Goal: Contribute content: Add original content to the website for others to see

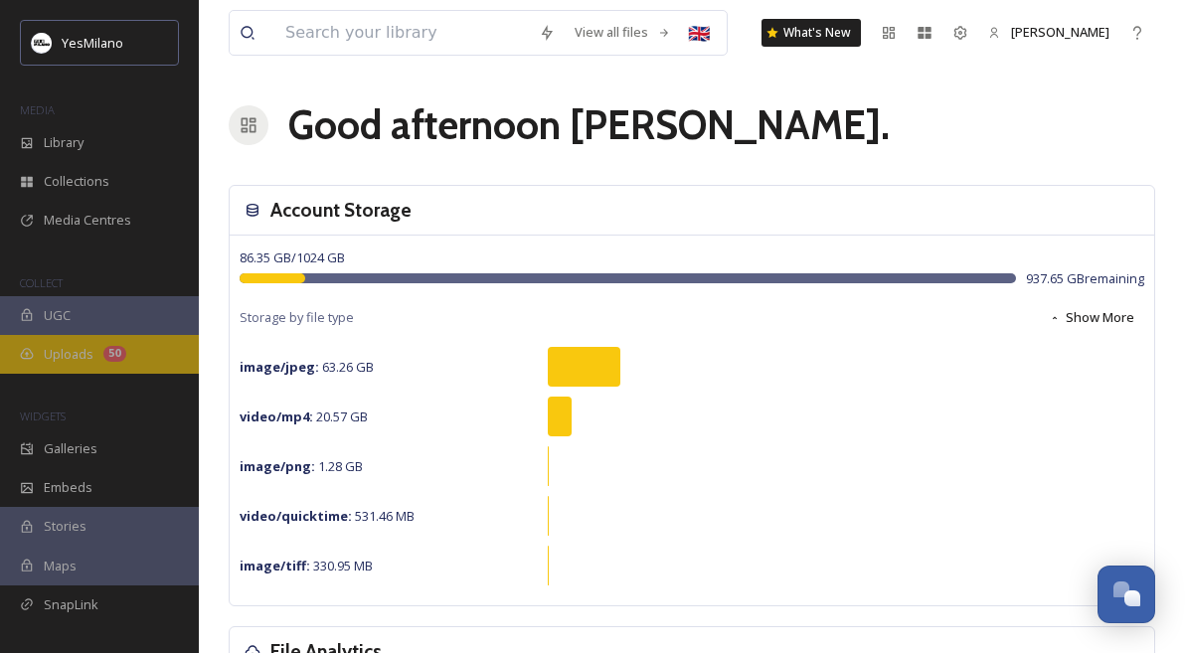
click at [74, 345] on span "Uploads" at bounding box center [69, 354] width 50 height 19
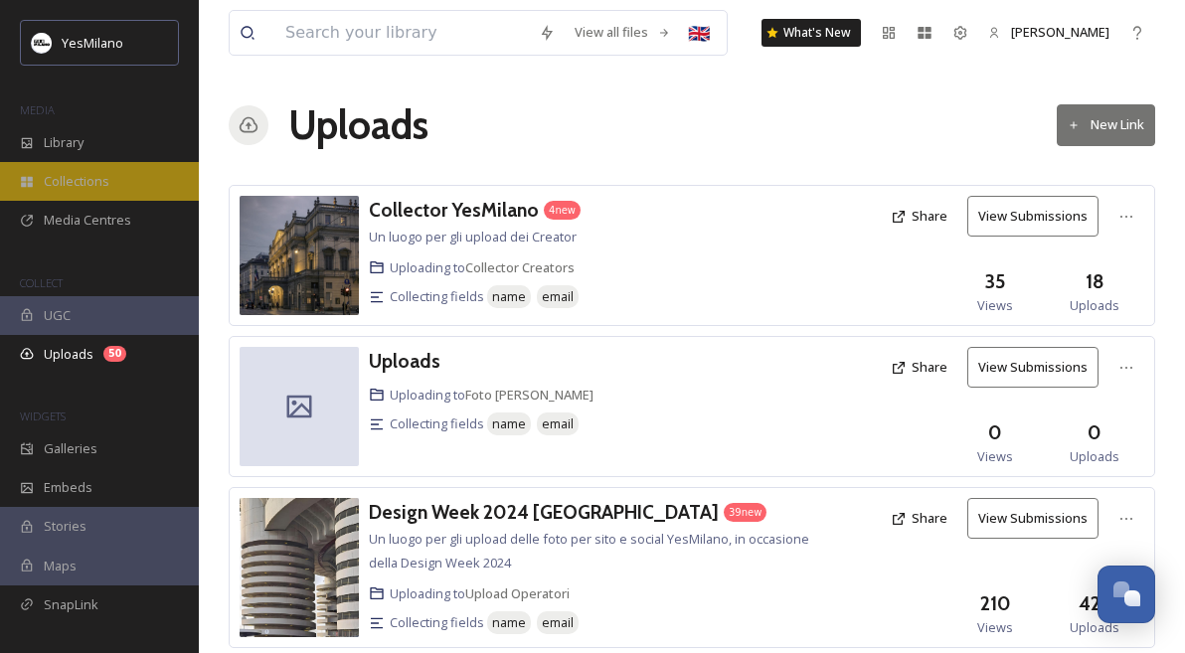
click at [105, 181] on span "Collections" at bounding box center [77, 181] width 66 height 19
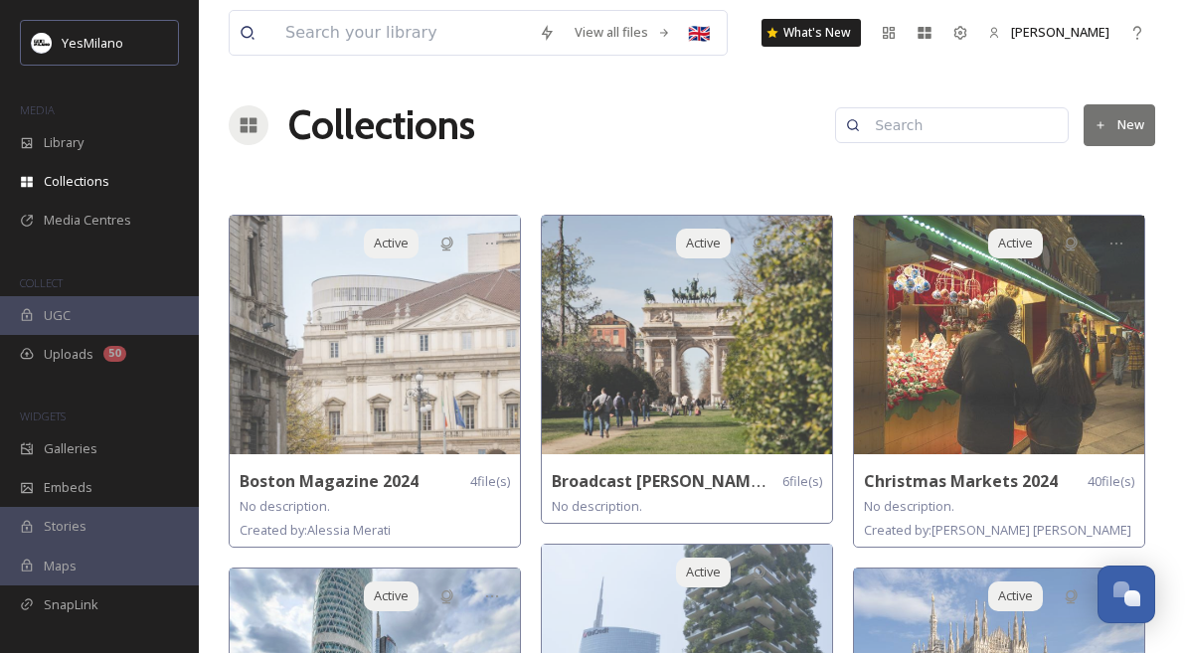
click at [1114, 120] on button "New" at bounding box center [1119, 124] width 72 height 41
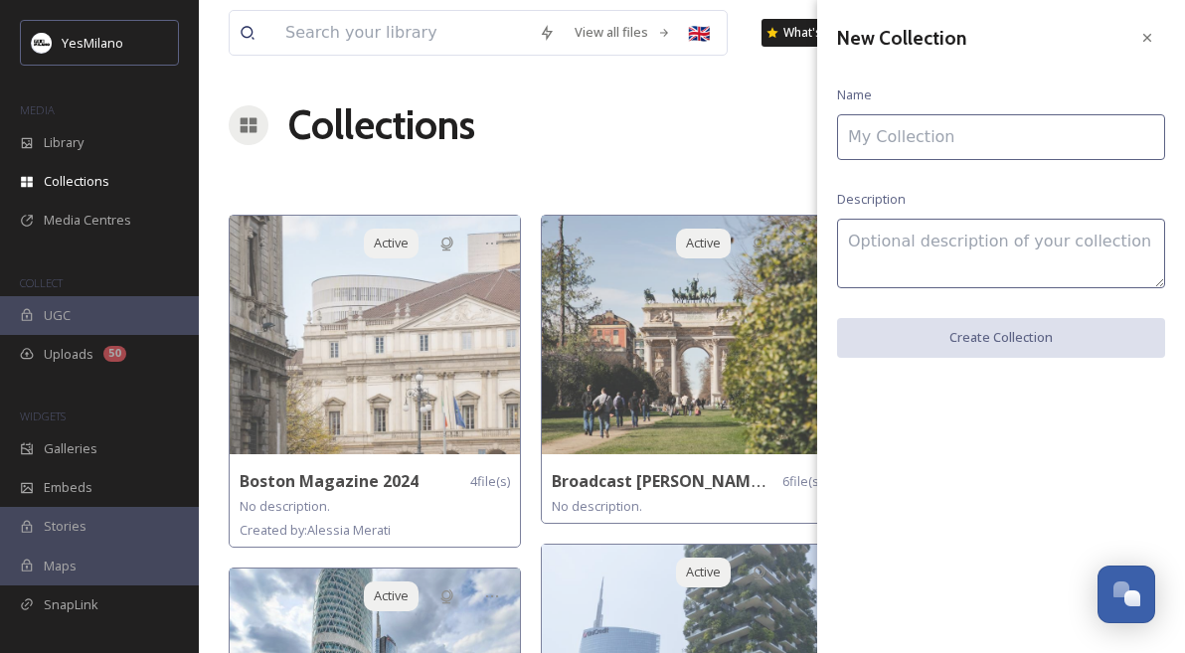
click at [1002, 130] on input at bounding box center [1001, 137] width 328 height 46
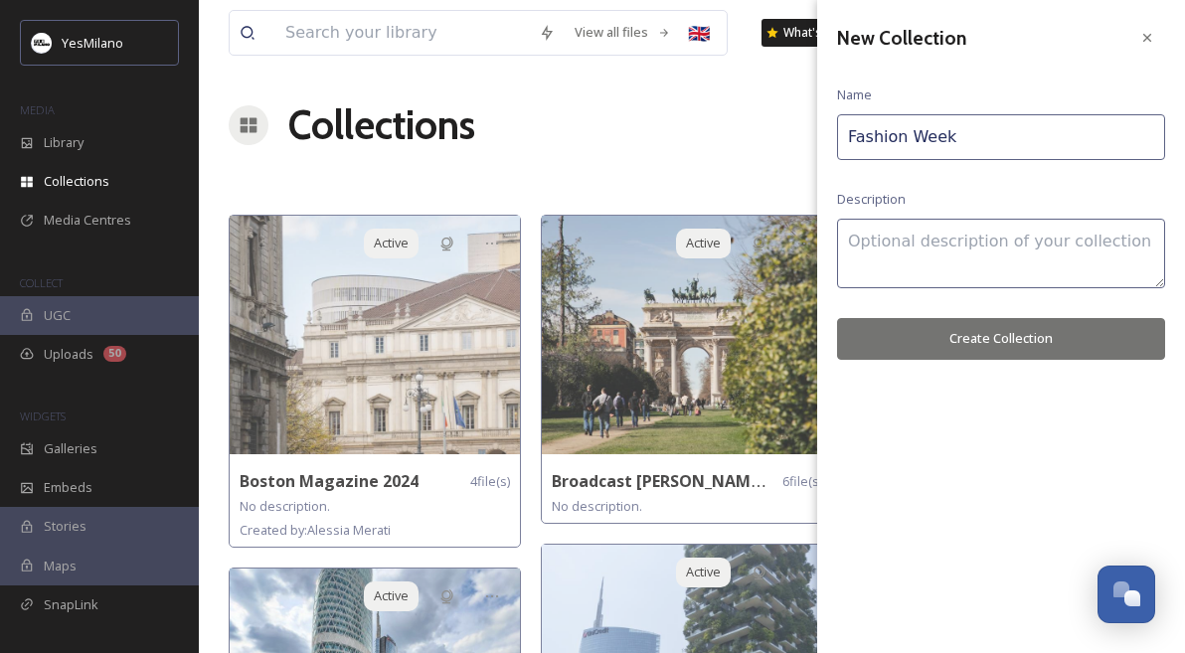
click at [848, 136] on input "Fashion Week" at bounding box center [1001, 137] width 328 height 46
click at [997, 135] on input "Fashion Week" at bounding box center [1001, 137] width 328 height 46
click at [997, 137] on input "Fashion Meets Sport Exhibition" at bounding box center [1001, 137] width 328 height 46
type input "Fashion Meets Sport: Exhibition"
click at [951, 245] on textarea at bounding box center [1001, 254] width 328 height 70
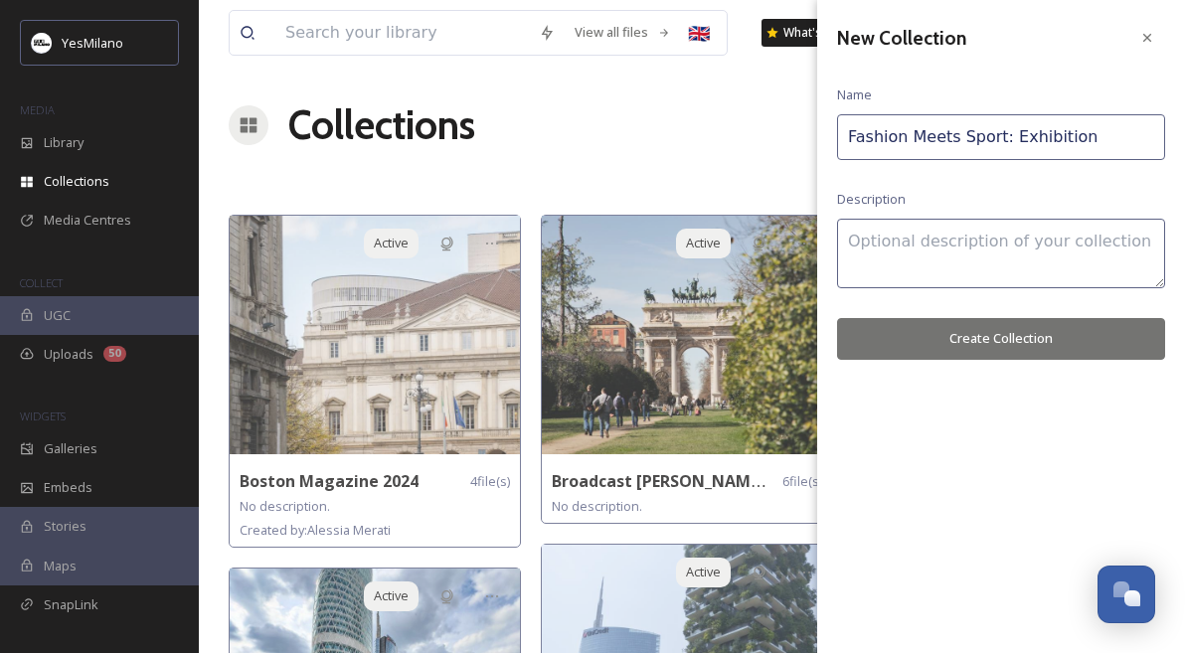
type textarea "O"
type textarea "F"
type textarea "Women Fashion Week [DATE] - SS 26"
click at [1020, 331] on button "Create Collection" at bounding box center [1001, 338] width 328 height 41
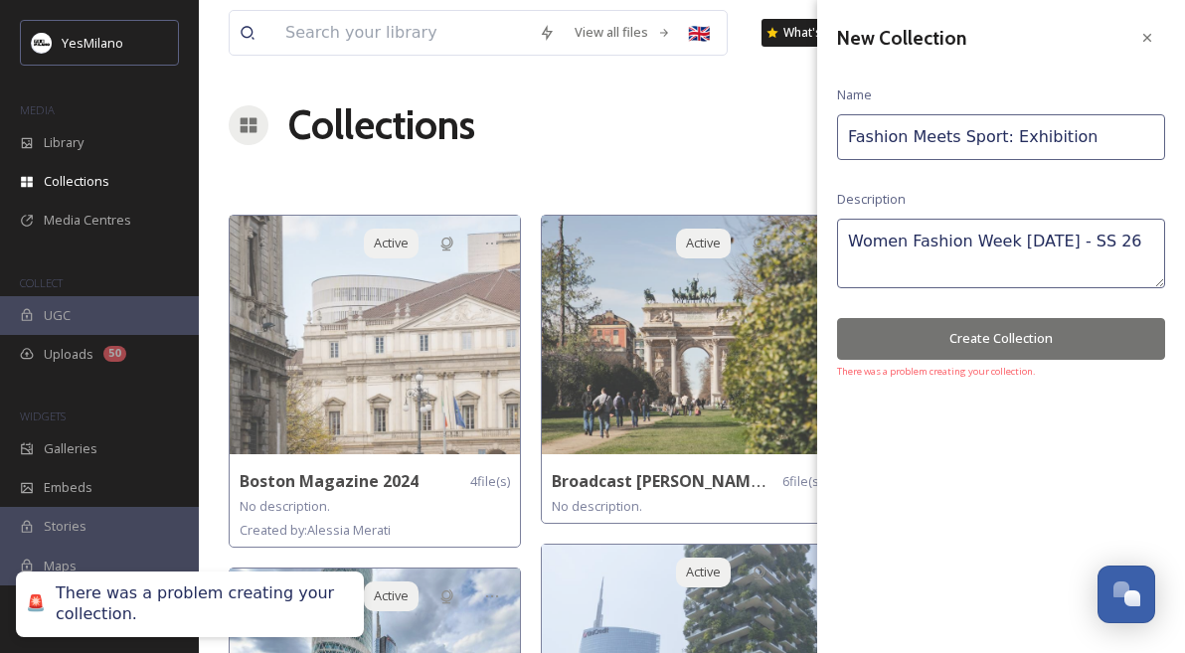
click at [1058, 329] on button "Create Collection" at bounding box center [1001, 338] width 328 height 41
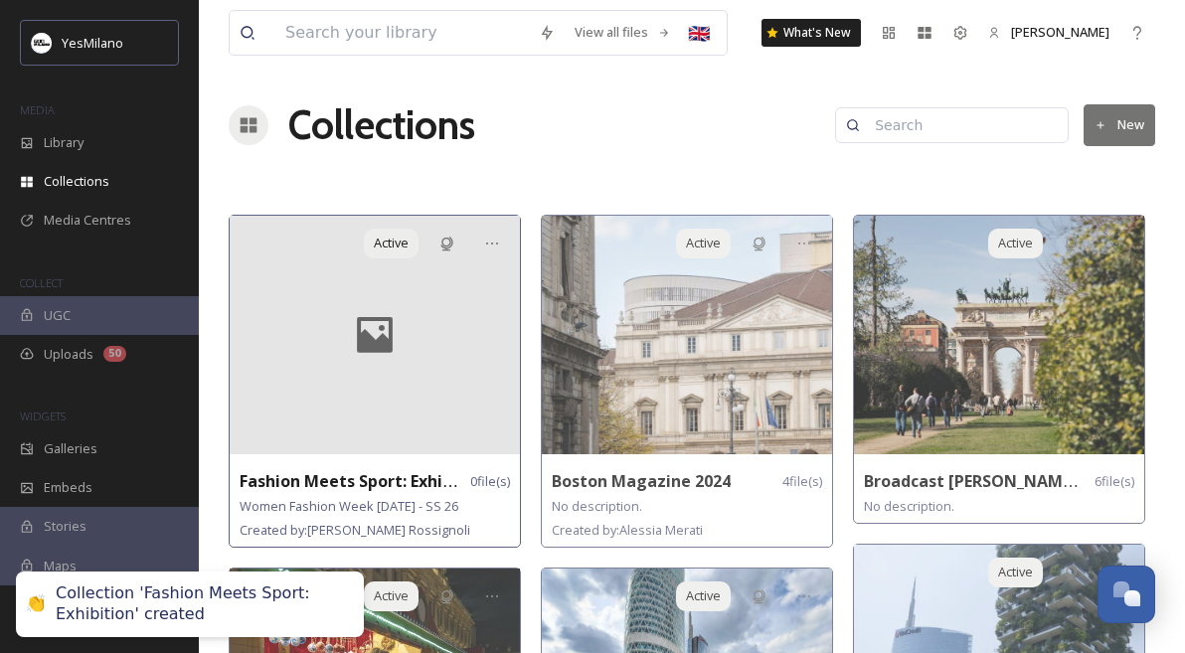
click at [394, 415] on div at bounding box center [375, 335] width 290 height 239
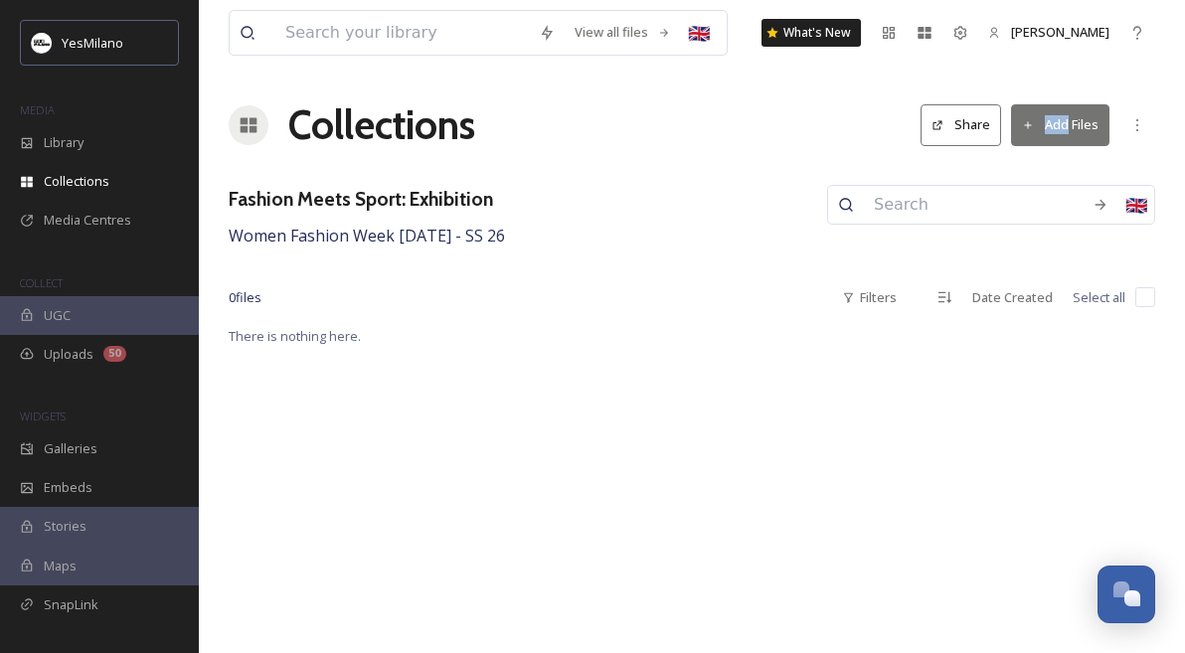
click at [1039, 125] on button "Add Files" at bounding box center [1060, 124] width 98 height 41
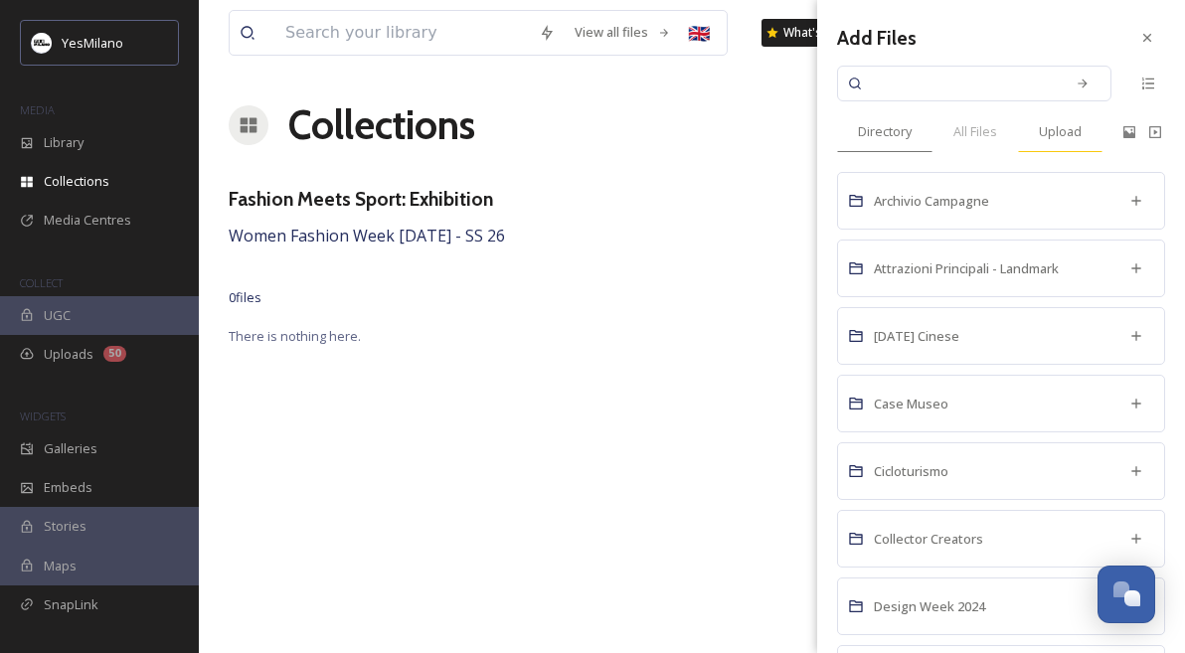
click at [1054, 127] on span "Upload" at bounding box center [1060, 131] width 43 height 19
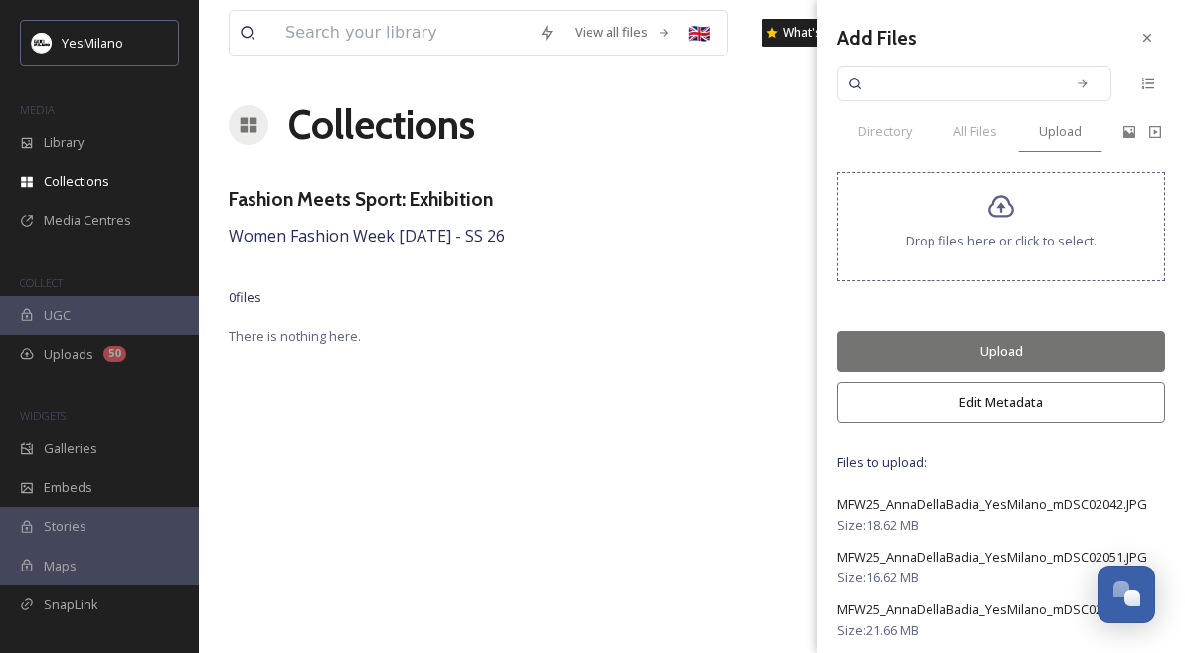
click at [1006, 362] on button "Upload" at bounding box center [1001, 351] width 328 height 41
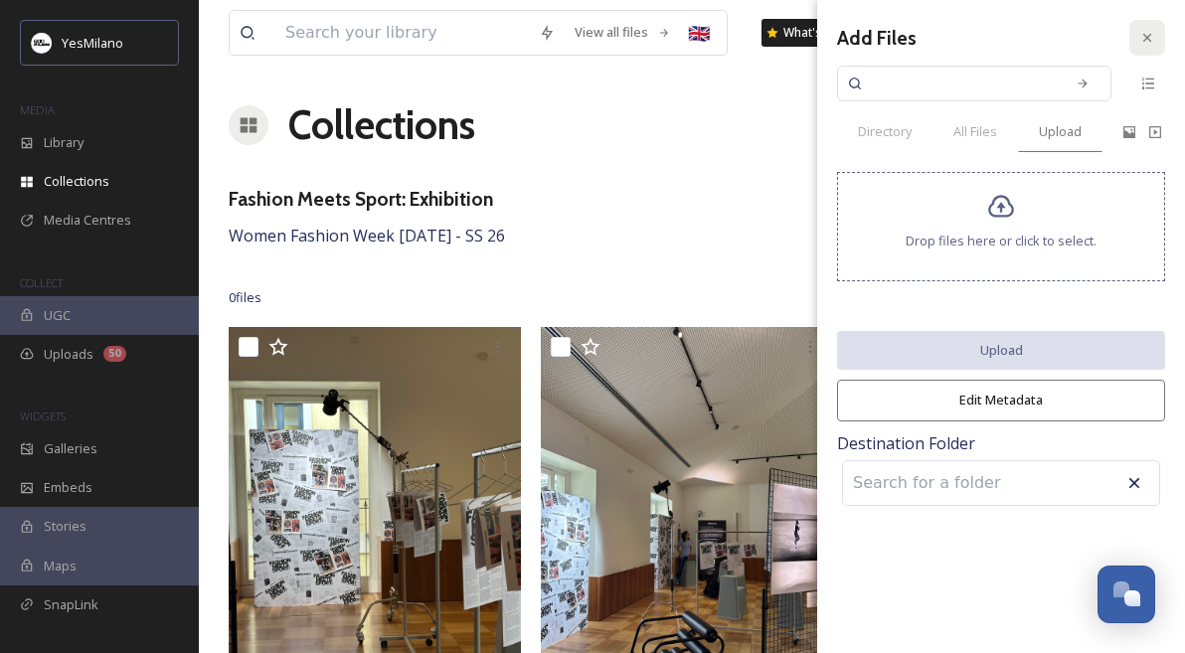
click at [1141, 41] on icon at bounding box center [1147, 38] width 16 height 16
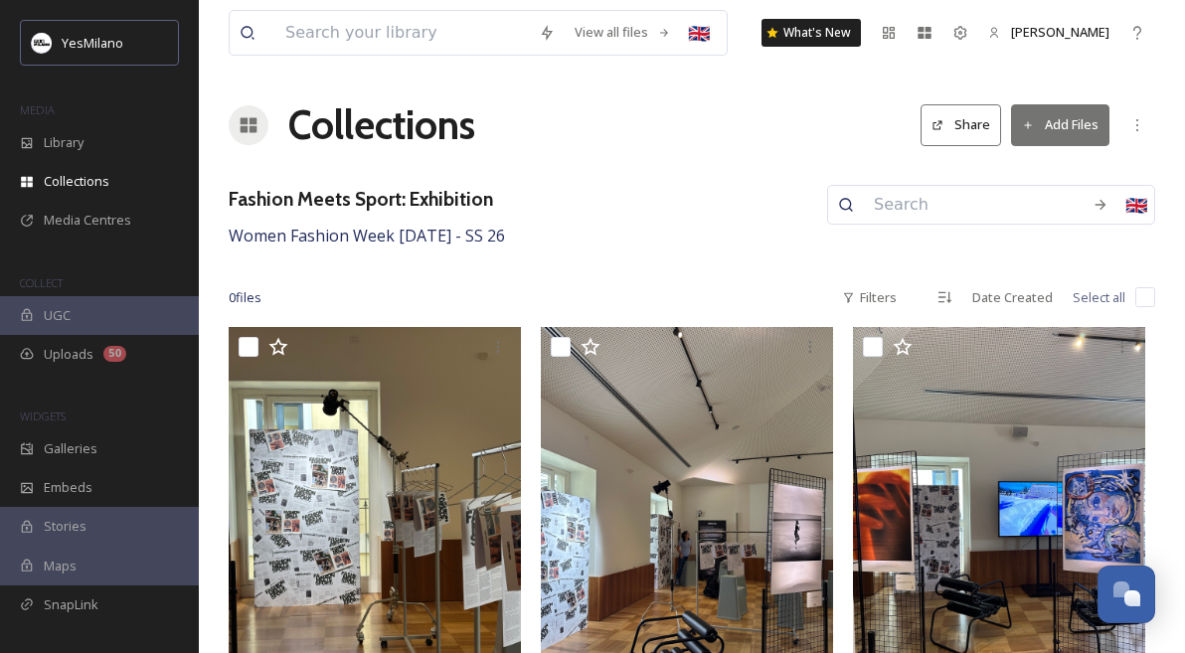
click at [954, 127] on button "Share" at bounding box center [960, 124] width 81 height 41
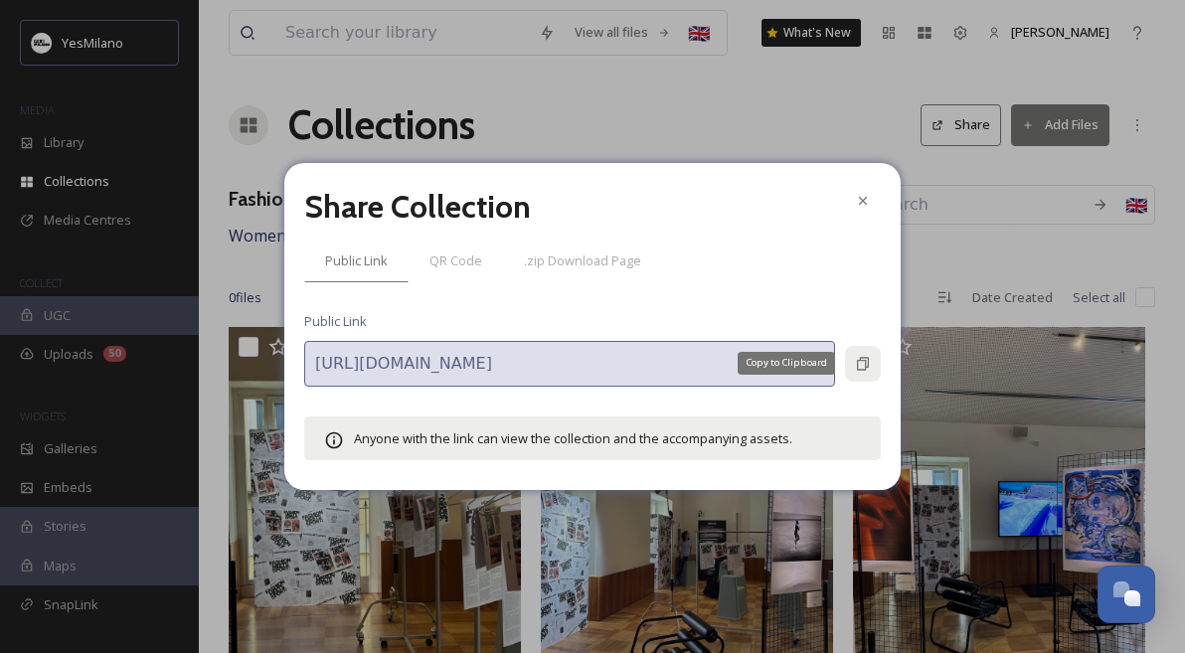
click at [866, 363] on icon at bounding box center [863, 363] width 12 height 13
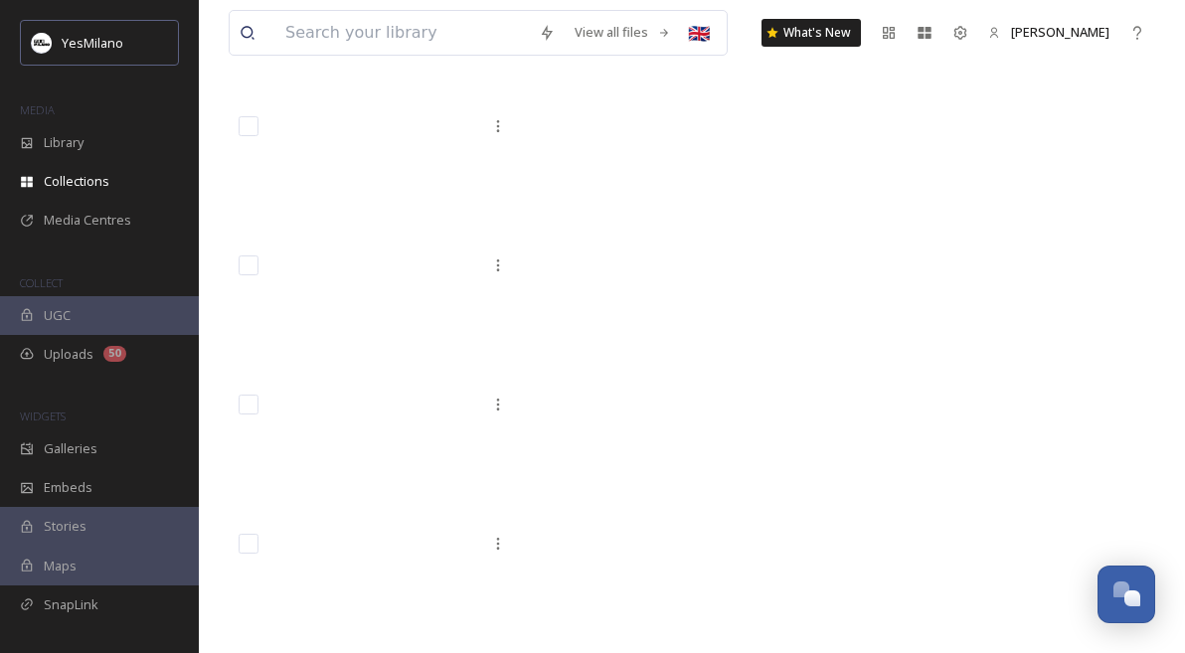
scroll to position [3300, 0]
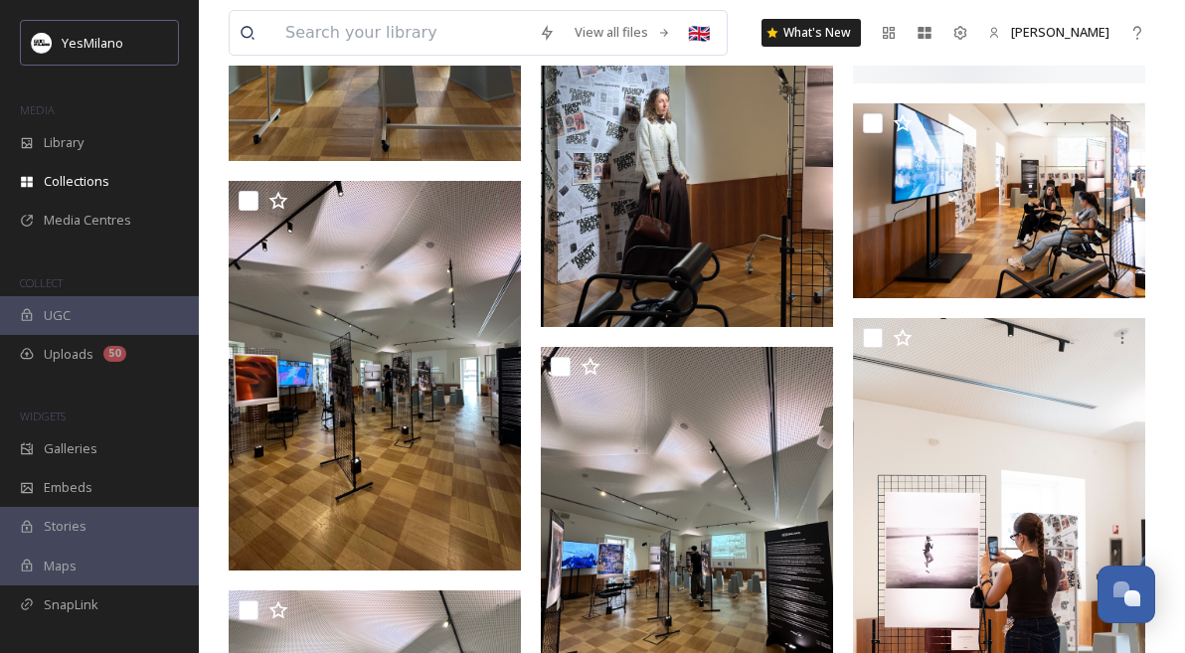
scroll to position [1290, 0]
